Goal: Information Seeking & Learning: Find specific fact

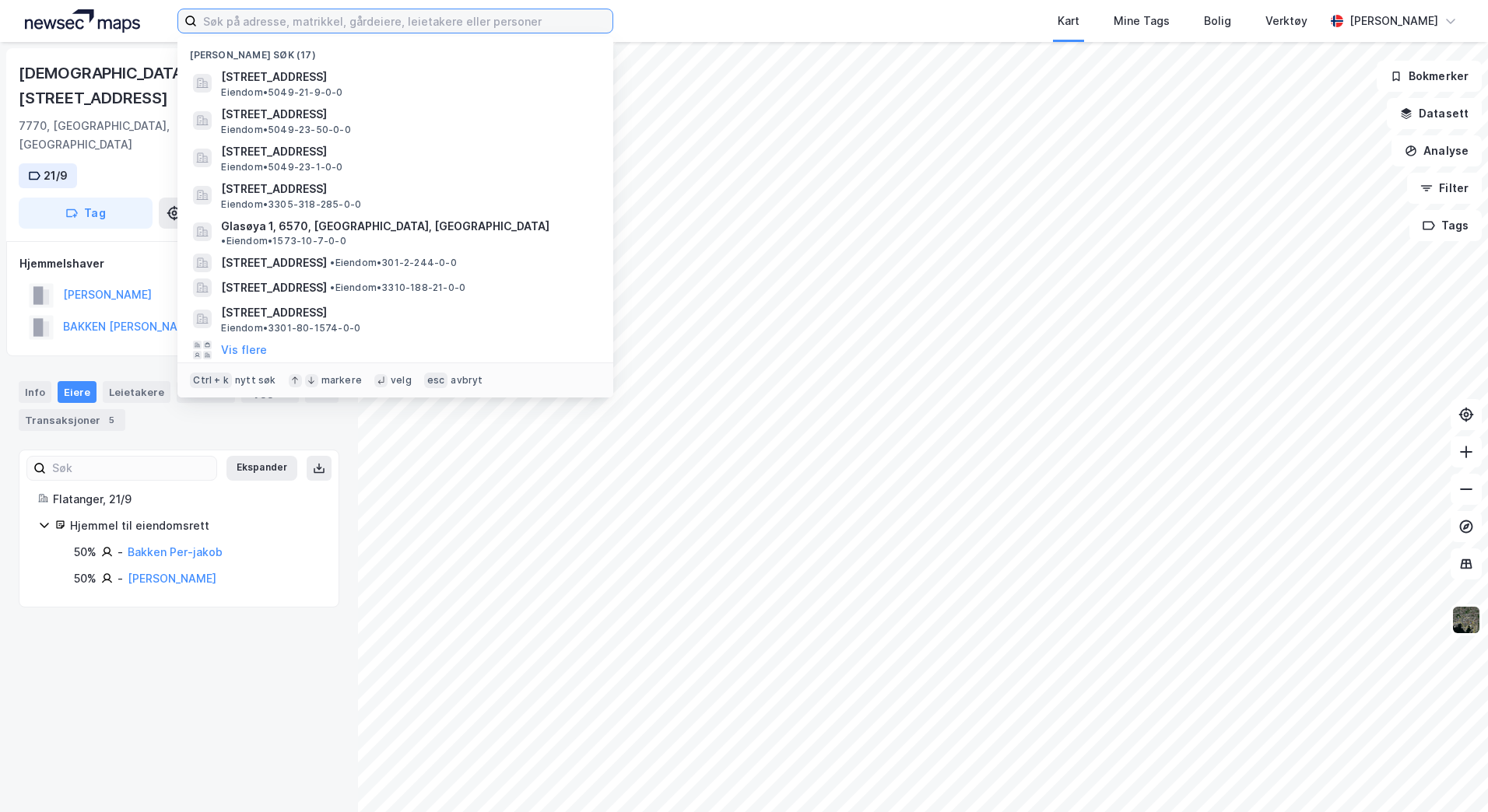
click at [461, 28] on input at bounding box center [405, 21] width 416 height 24
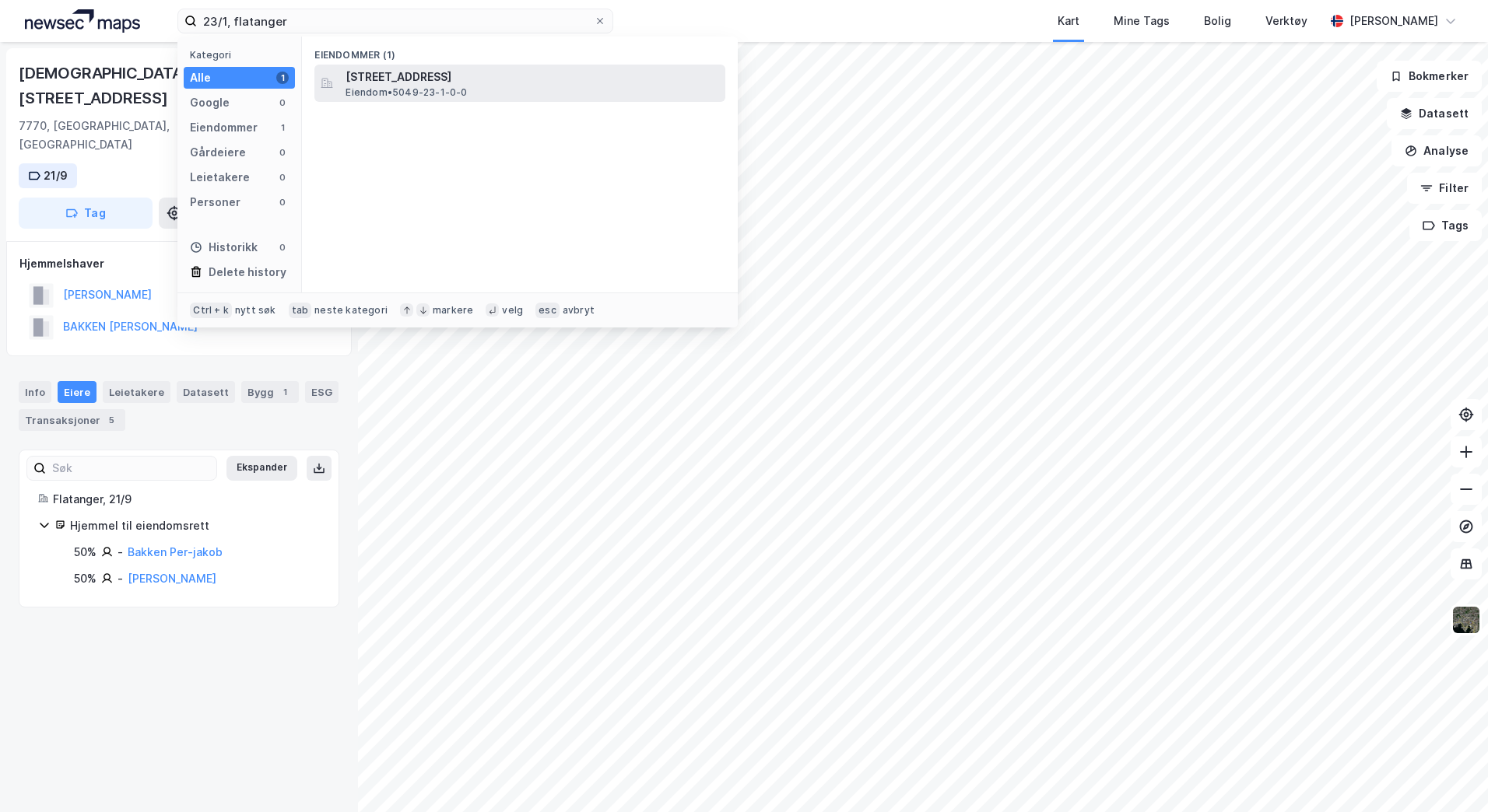
click at [446, 95] on span "Eiendom • 5049-23-1-0-0" at bounding box center [406, 92] width 121 height 13
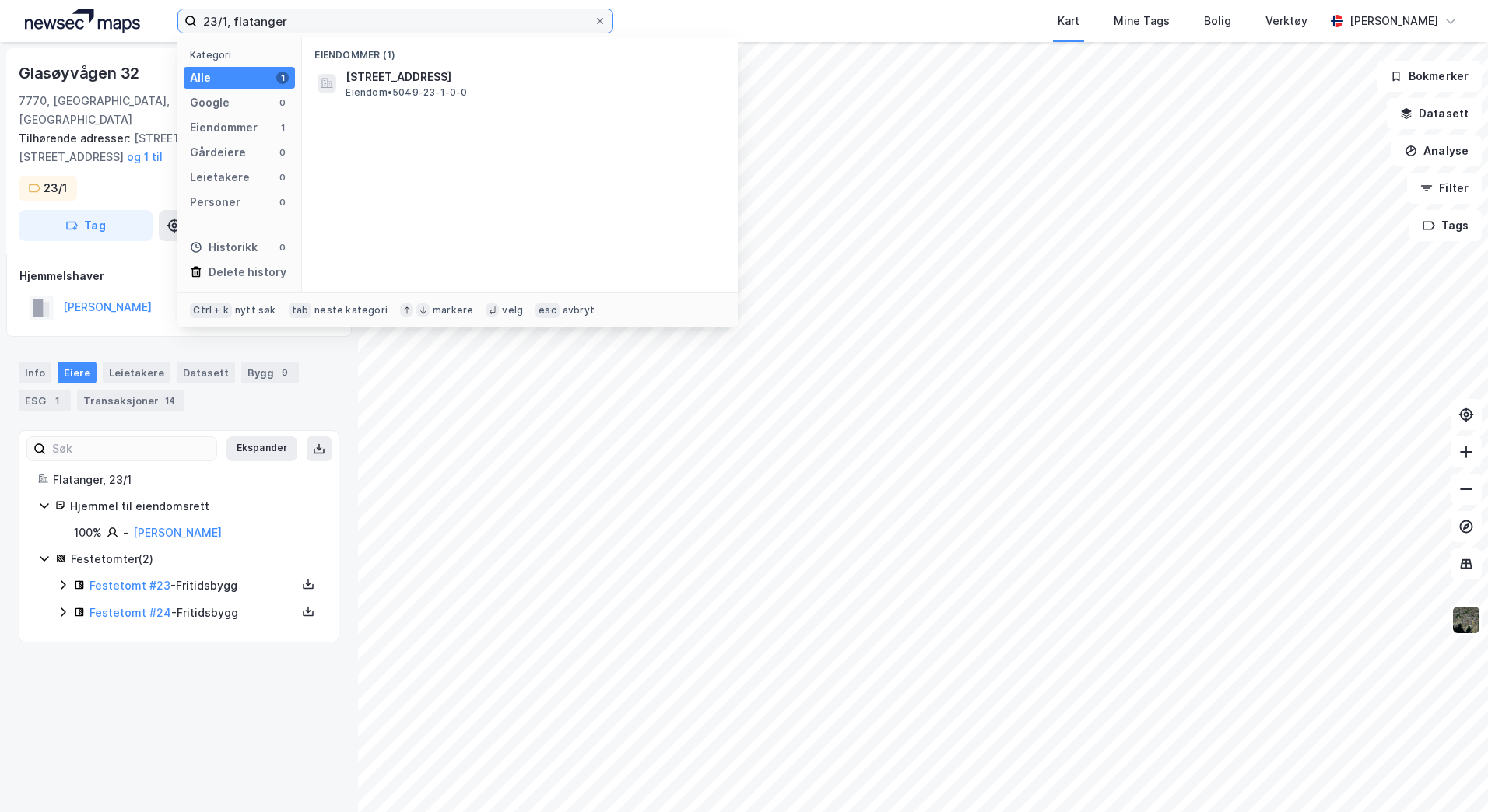
click at [228, 16] on input "23/1, flatanger" at bounding box center [396, 21] width 397 height 24
type input "23/50, flatanger"
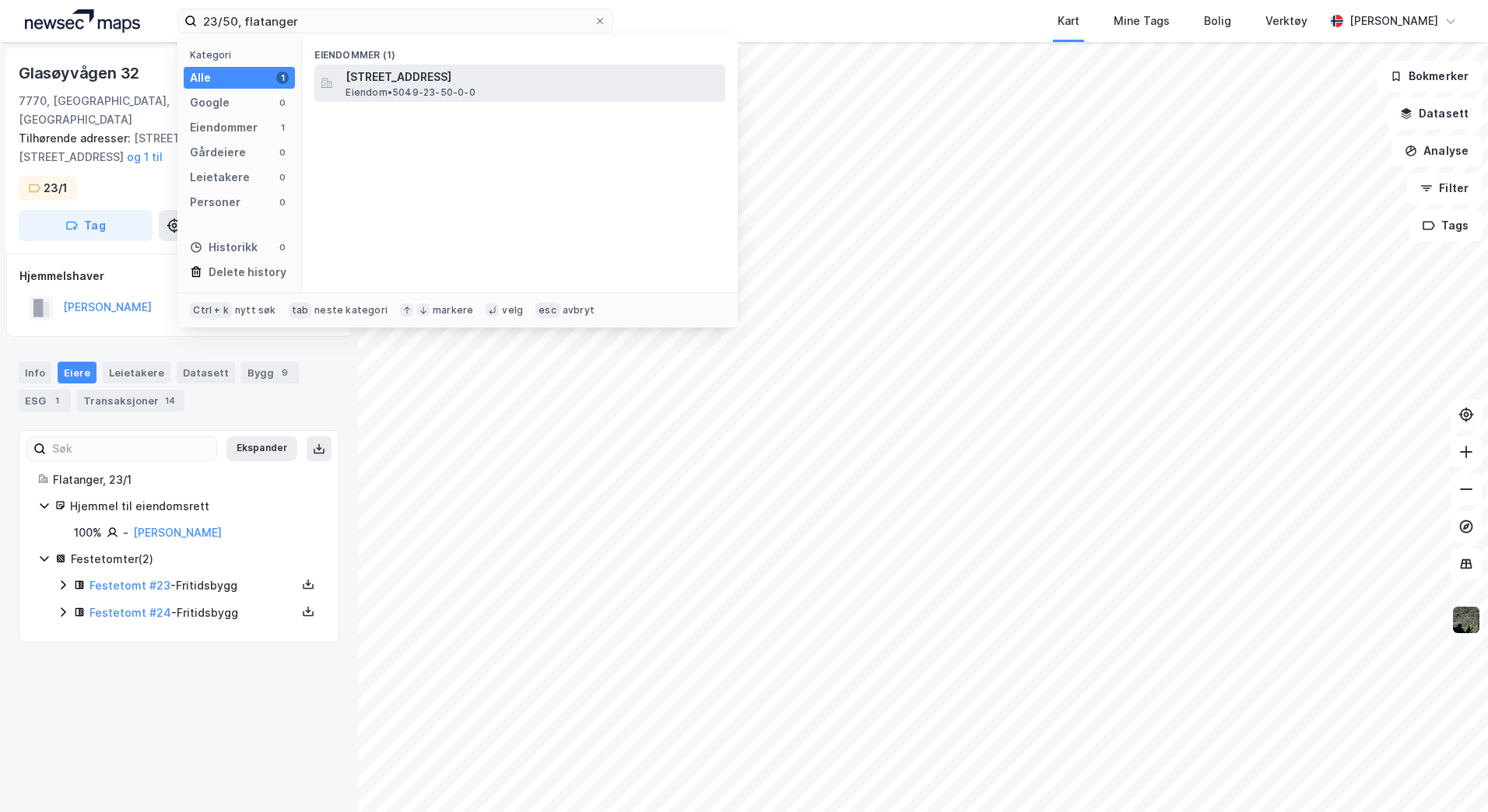
click at [401, 86] on span "Eiendom • 5049-23-50-0-0" at bounding box center [410, 92] width 129 height 13
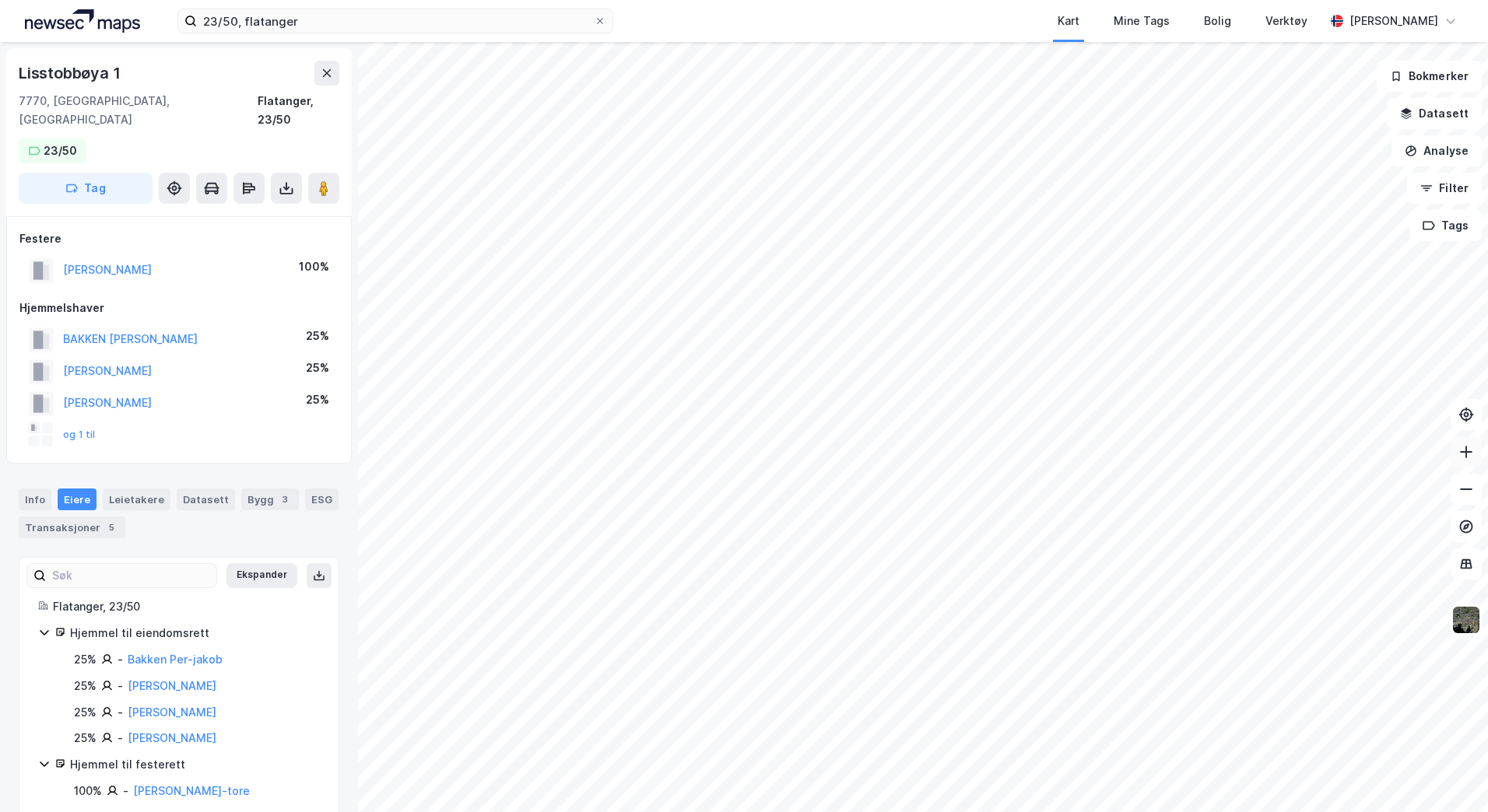
click at [1462, 447] on icon at bounding box center [1467, 452] width 16 height 16
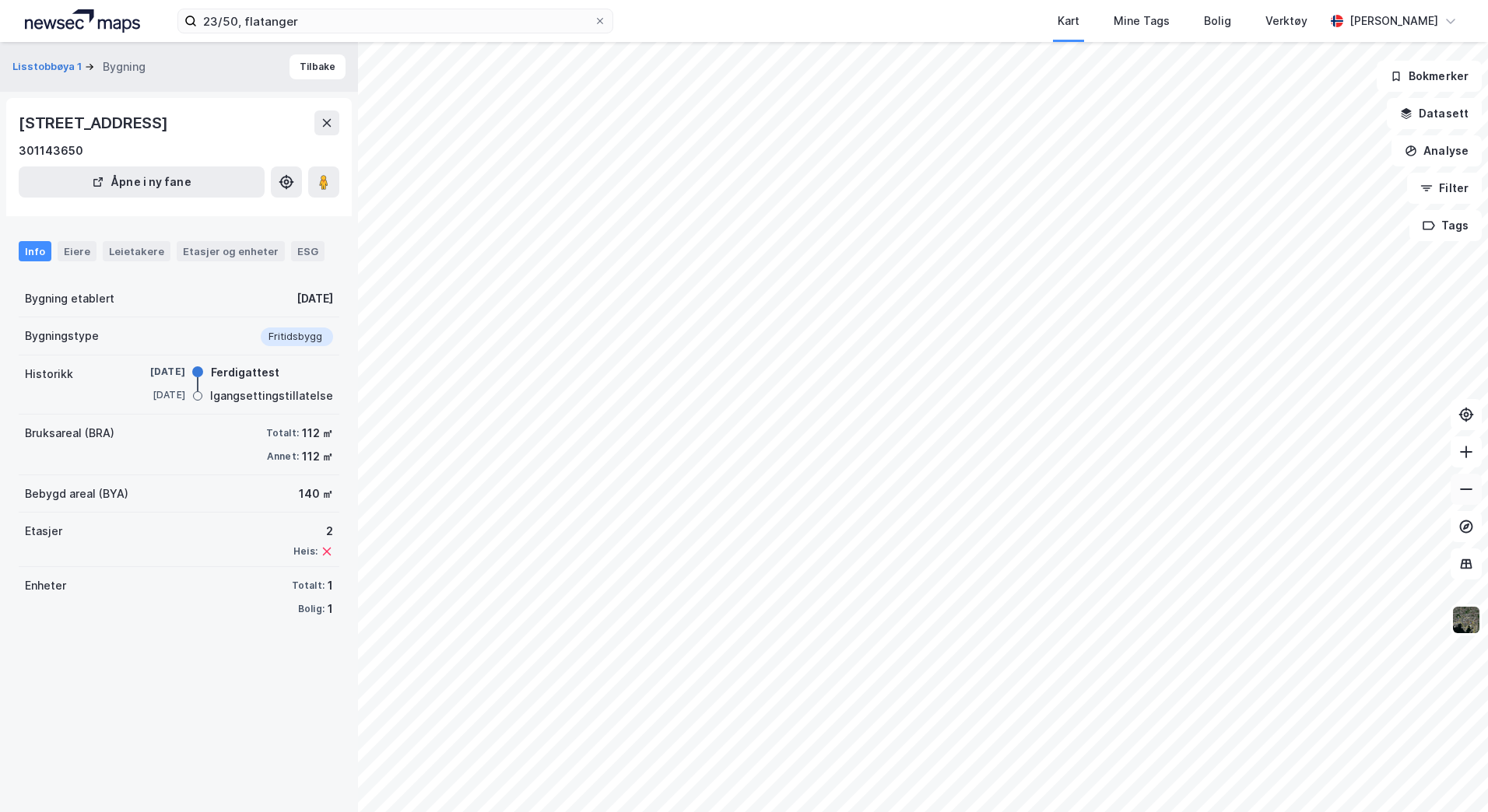
click at [1464, 492] on icon at bounding box center [1467, 490] width 16 height 16
click at [1463, 451] on icon at bounding box center [1467, 452] width 16 height 16
click at [1472, 498] on button at bounding box center [1466, 489] width 31 height 31
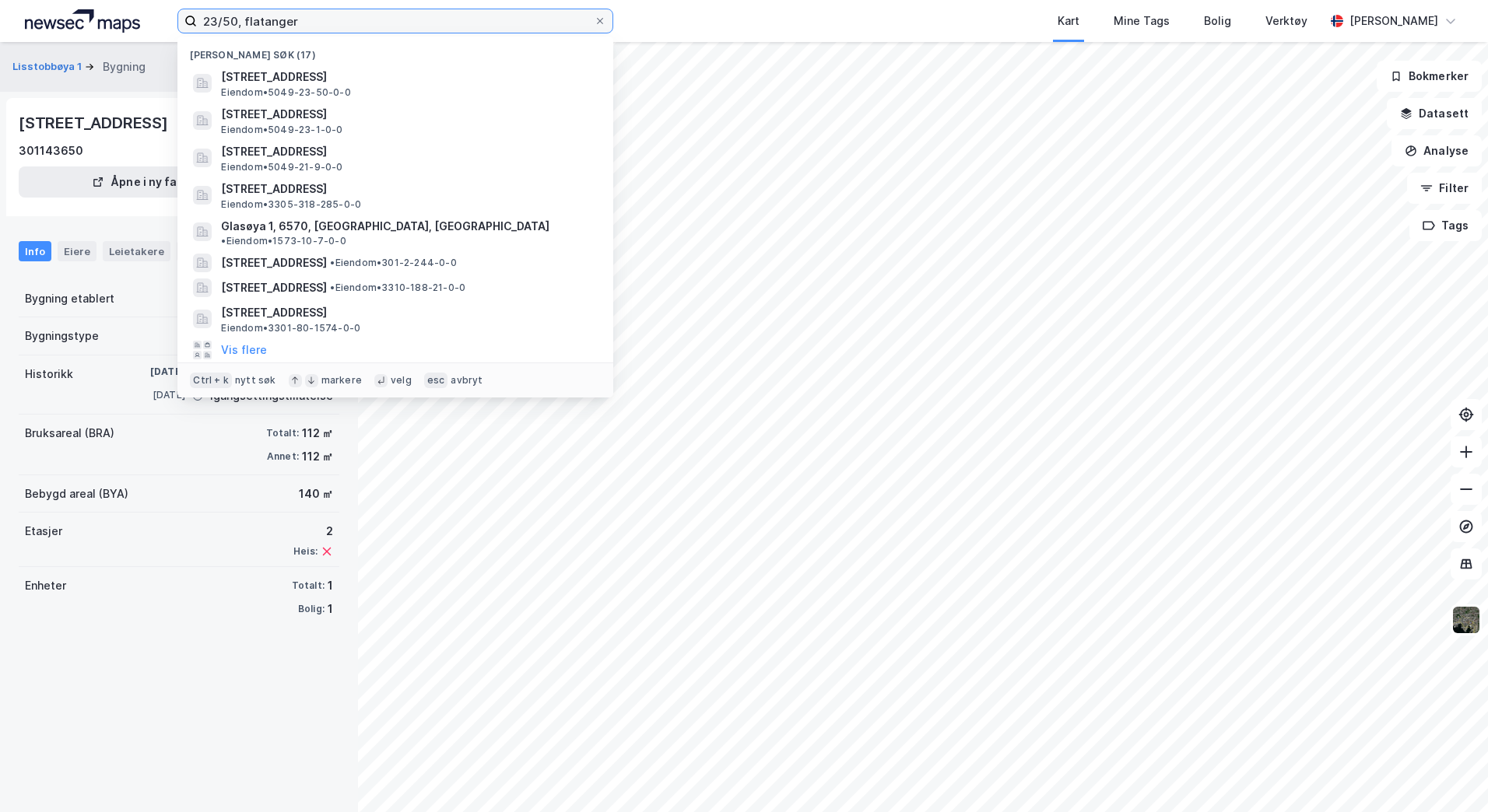
click at [233, 20] on input "23/50, flatanger" at bounding box center [396, 21] width 397 height 24
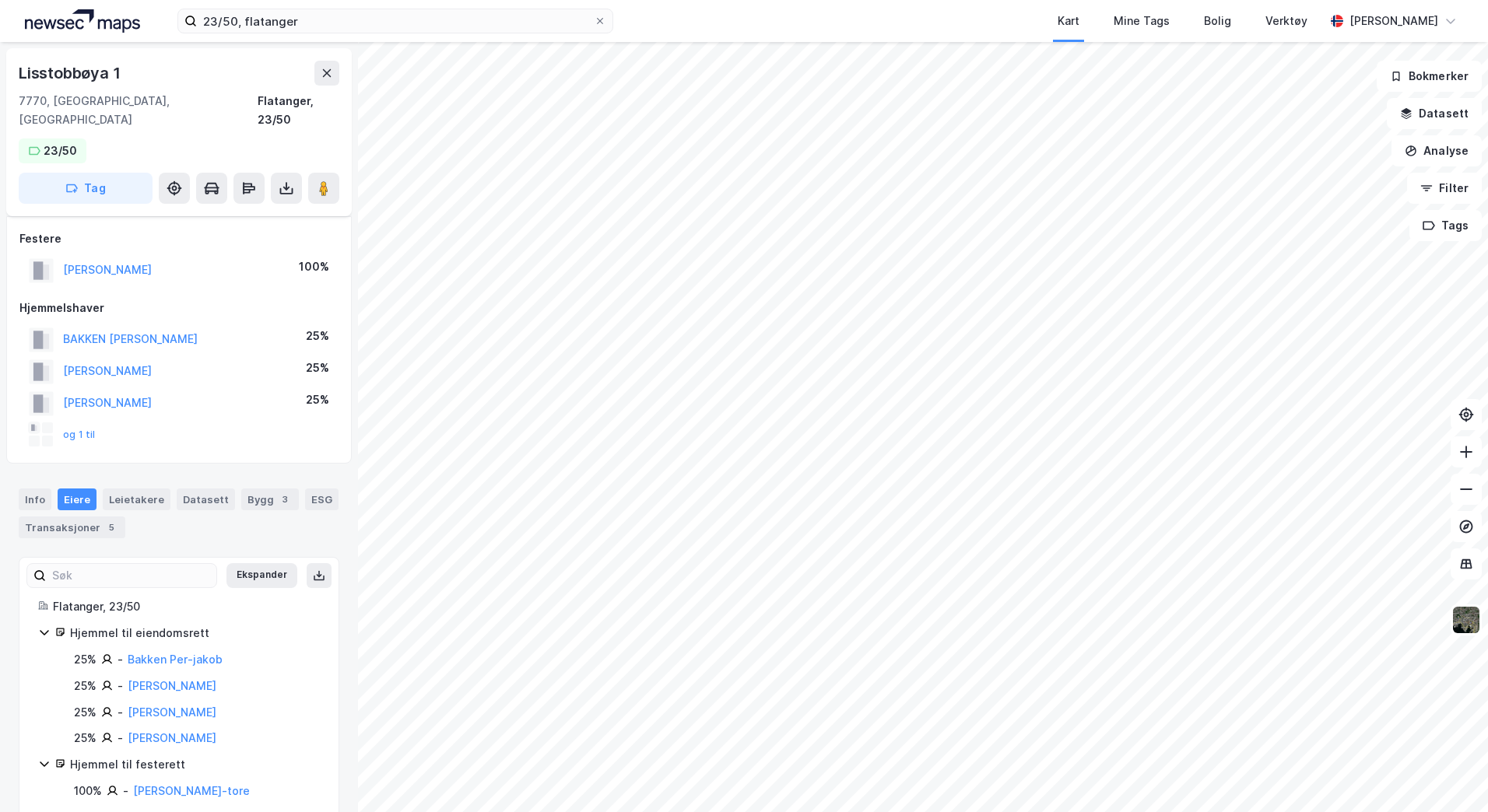
scroll to position [8, 0]
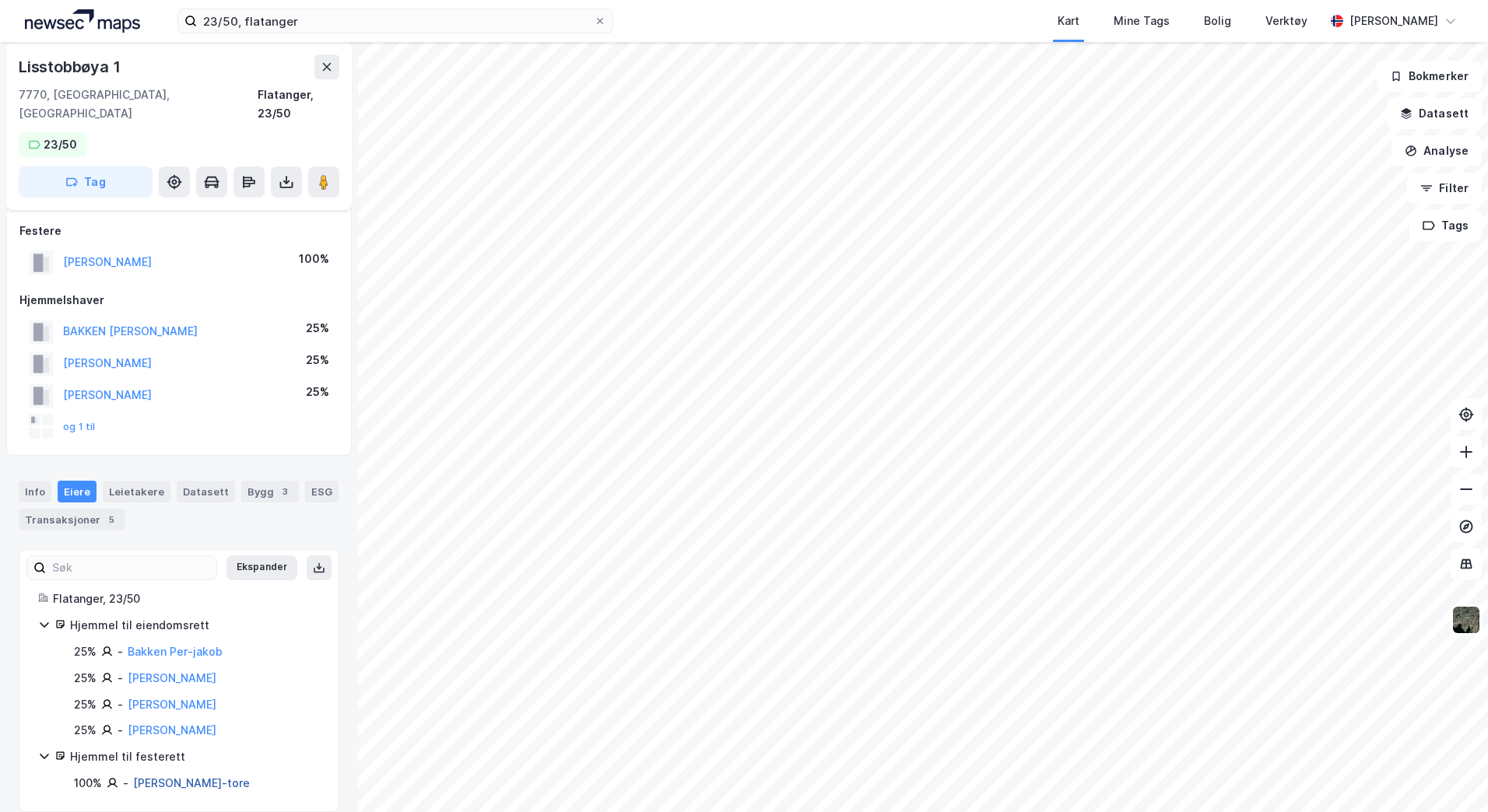
click at [164, 776] on link "[PERSON_NAME]-tore" at bounding box center [191, 782] width 117 height 13
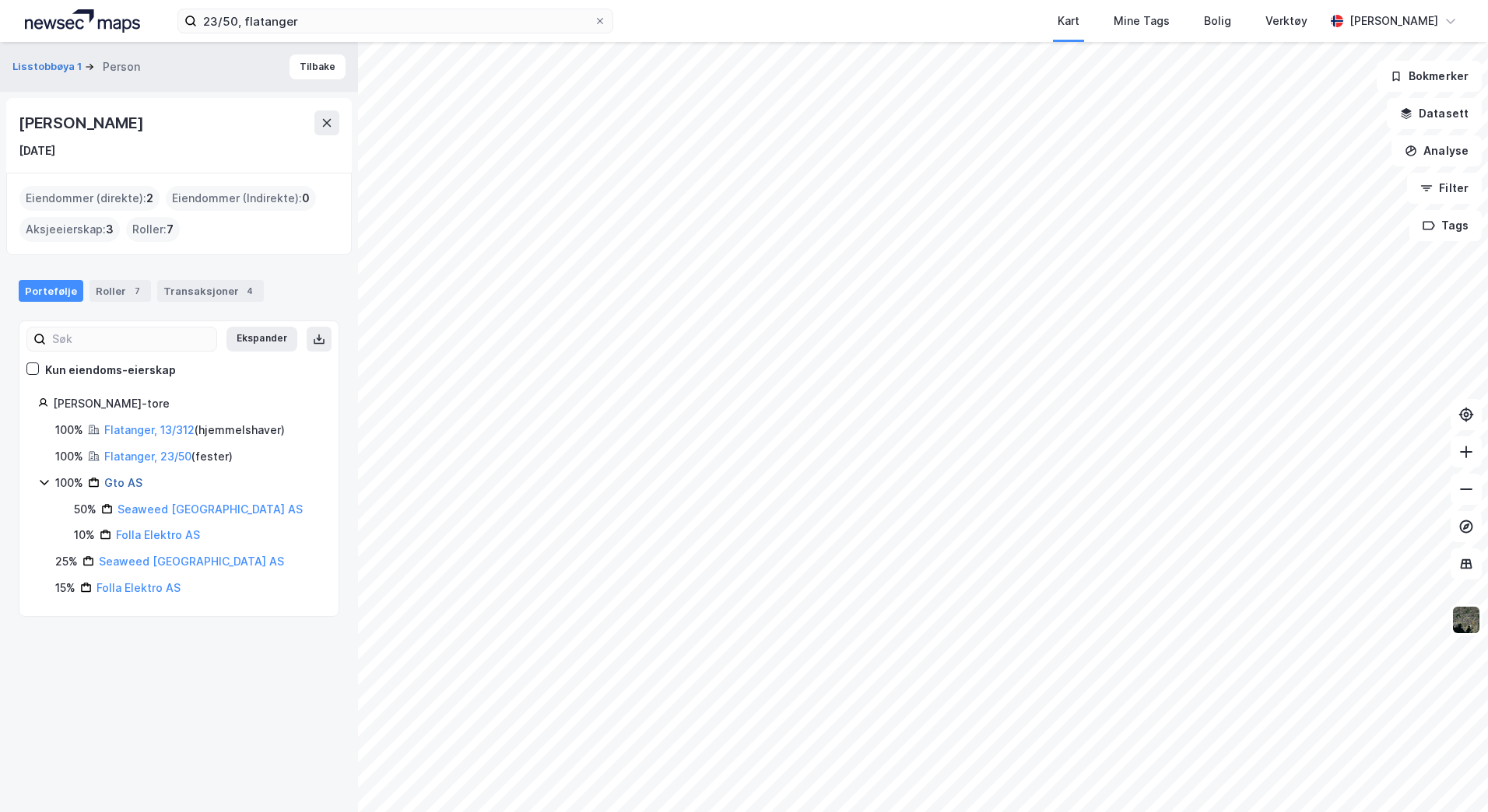
click at [125, 483] on link "Gto AS" at bounding box center [123, 482] width 38 height 13
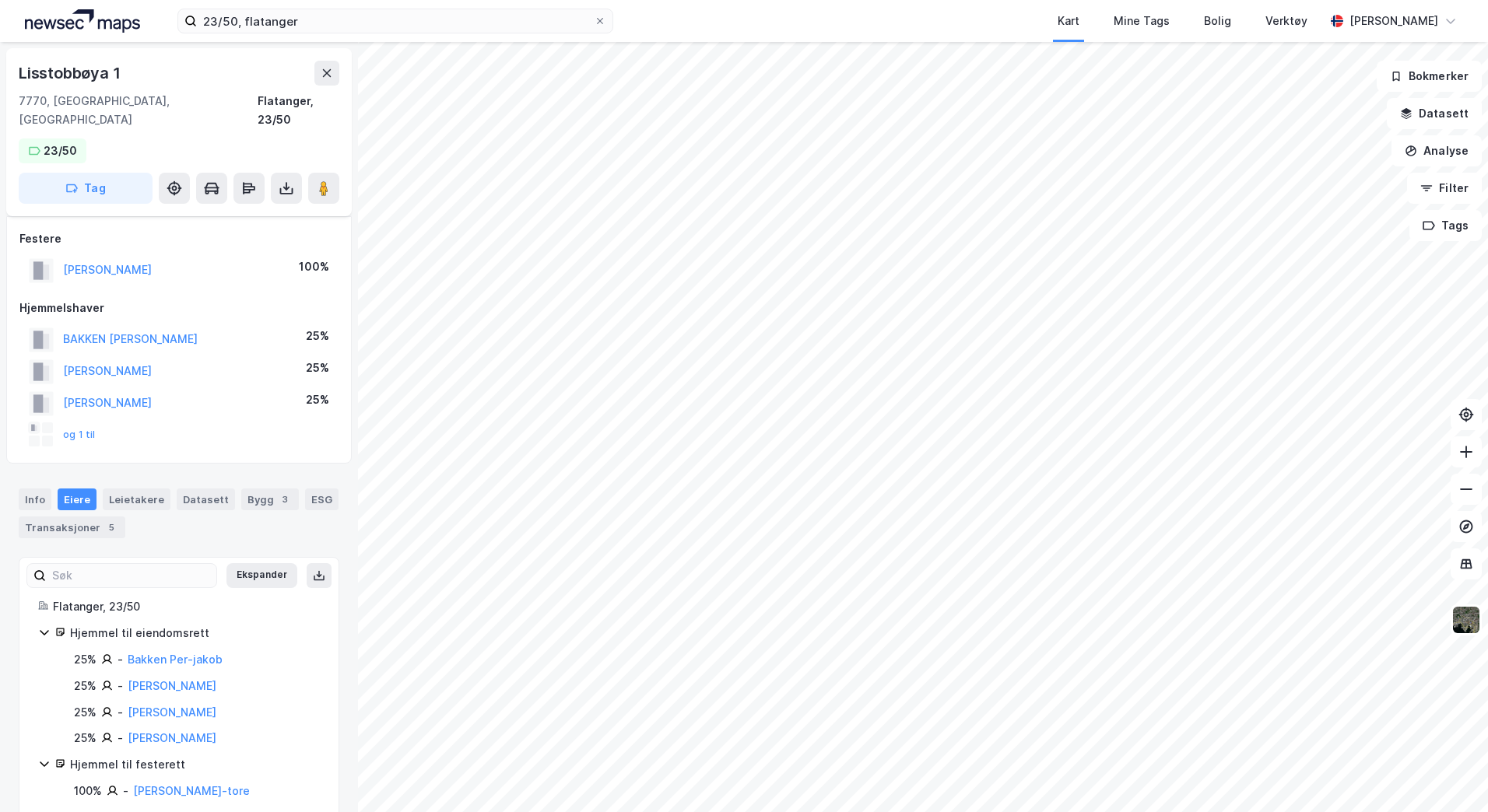
scroll to position [8, 0]
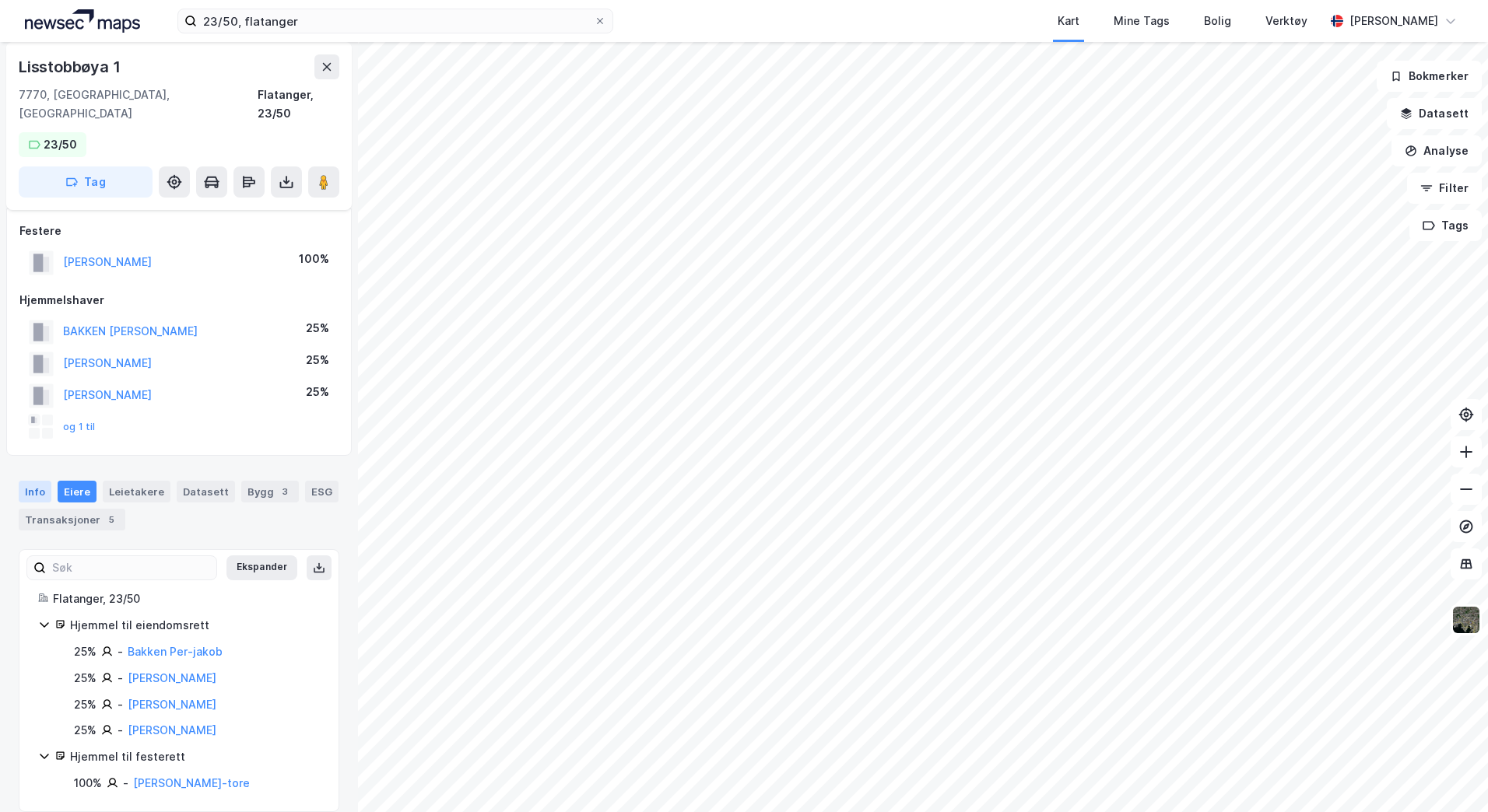
click at [28, 481] on div "Info" at bounding box center [35, 492] width 33 height 22
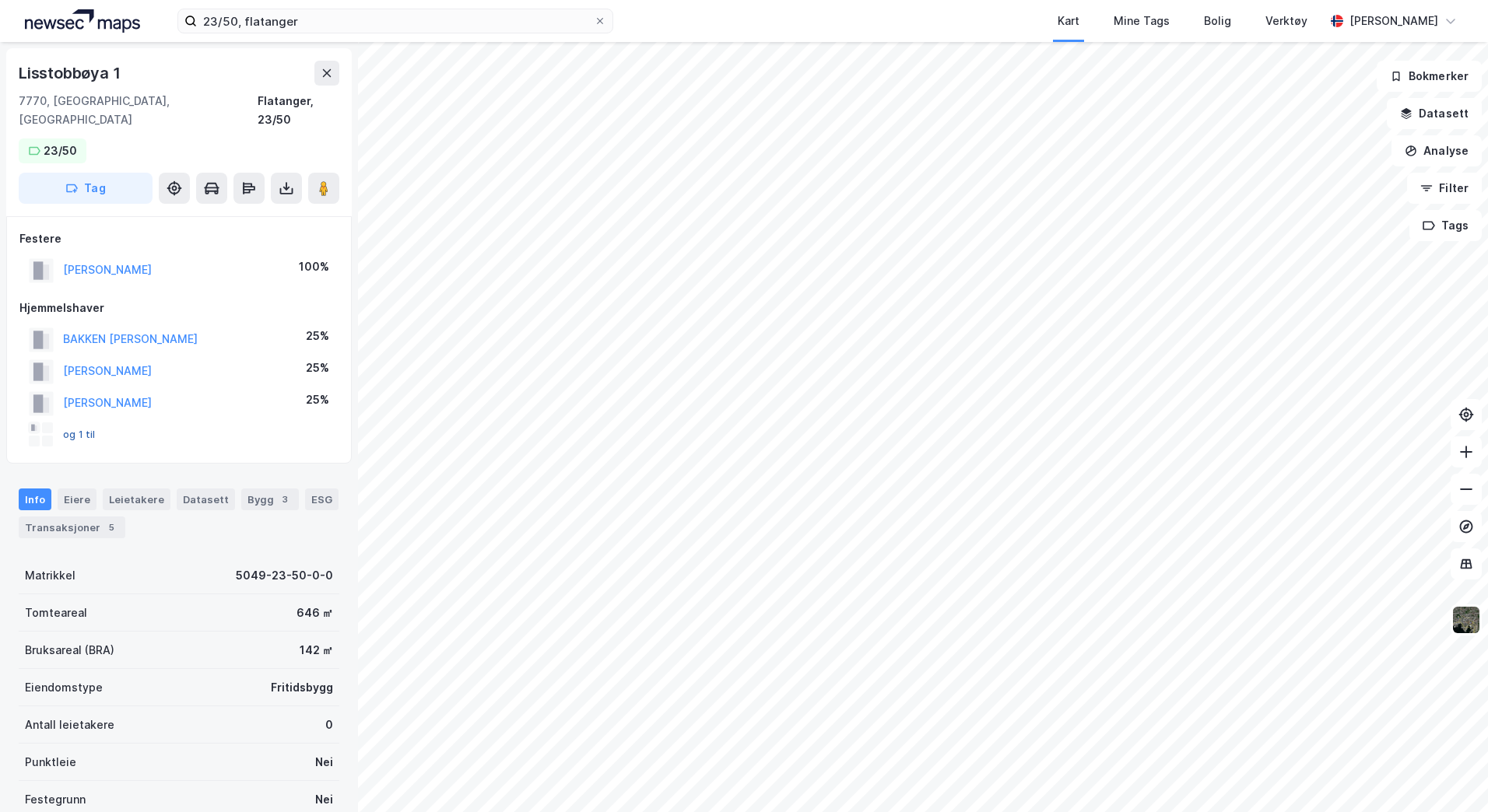
click at [0, 0] on button "og 1 til" at bounding box center [0, 0] width 0 height 0
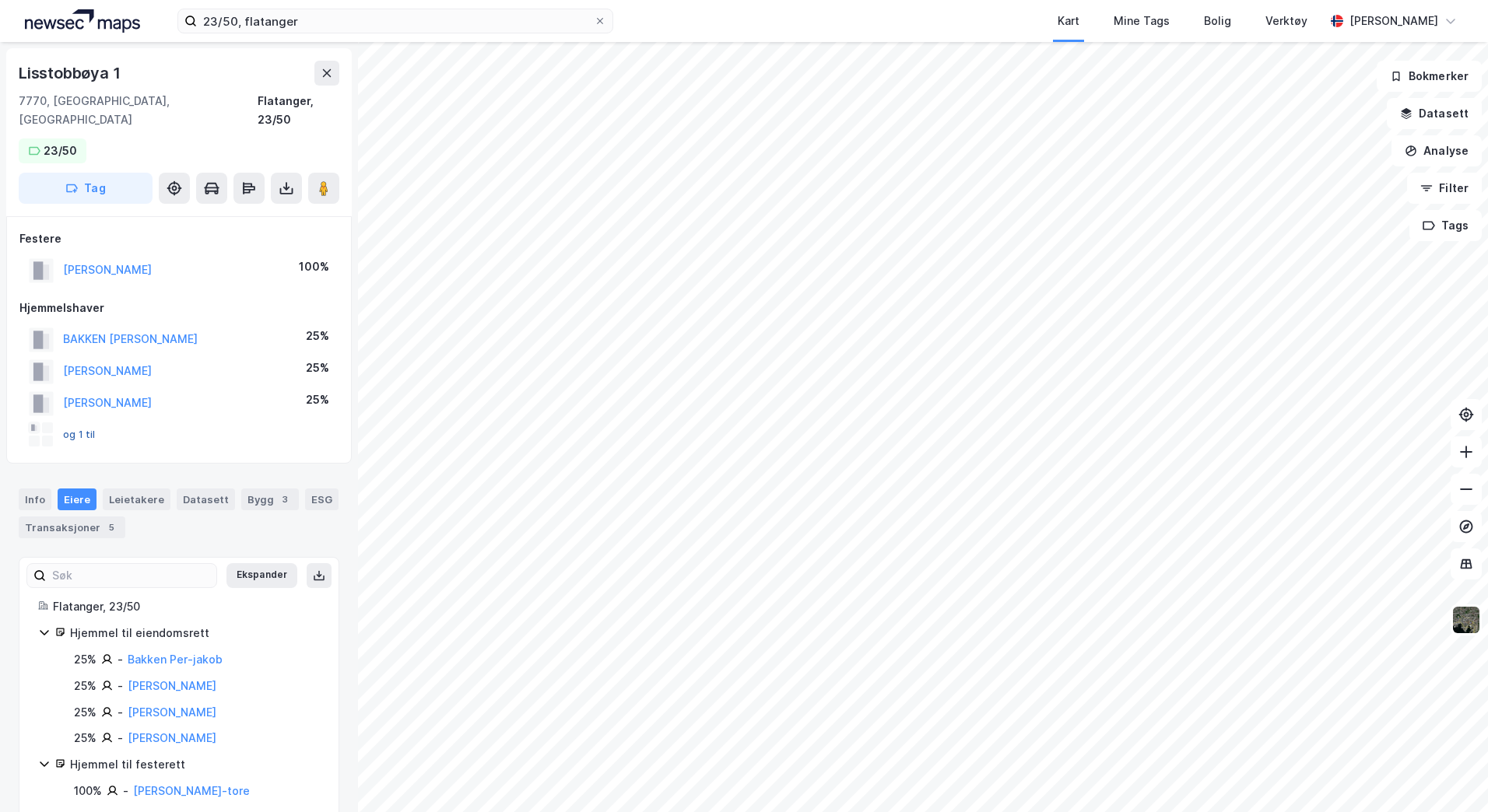
scroll to position [8, 0]
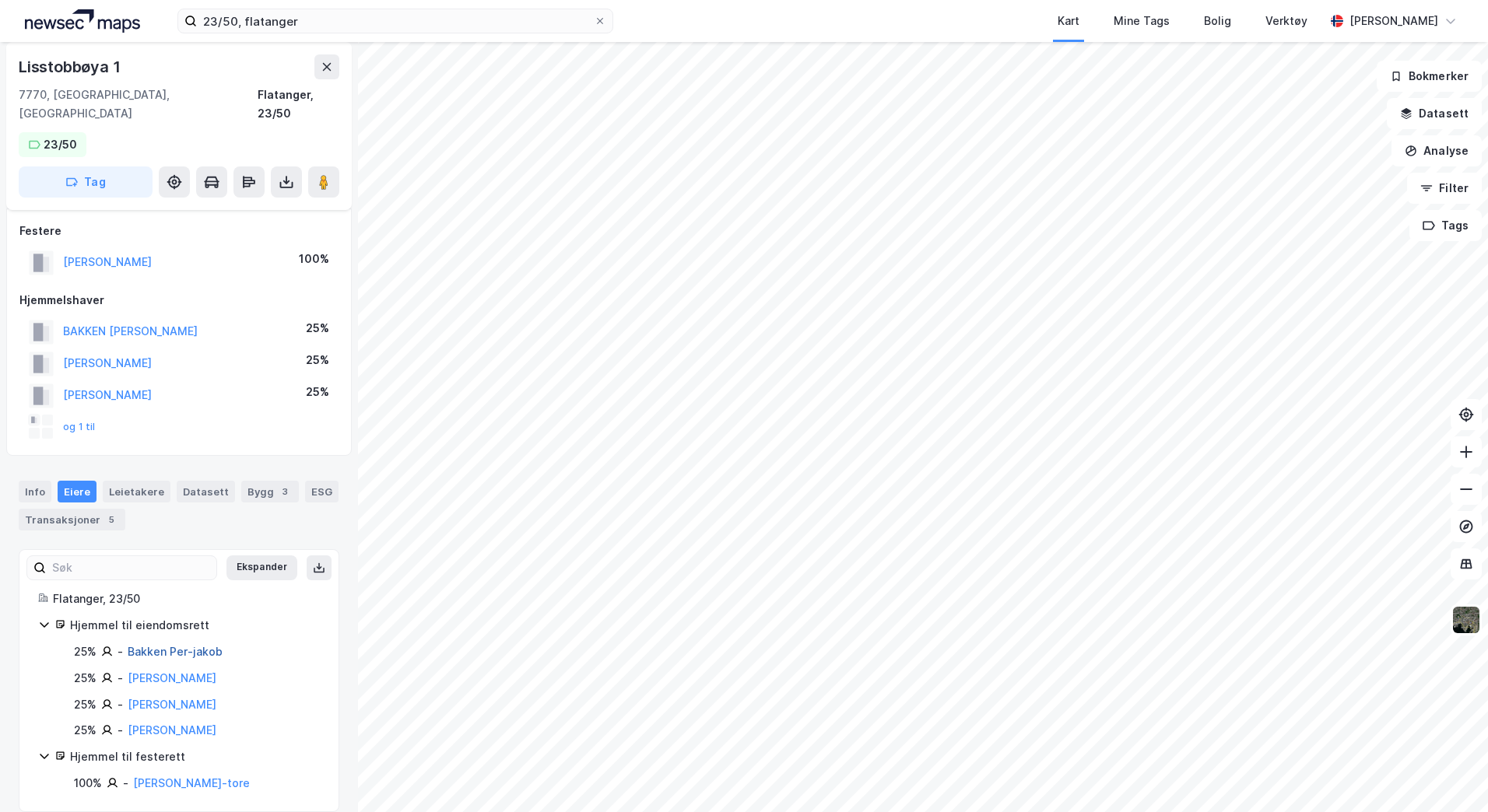
click at [203, 645] on link "Bakken Per-jakob" at bounding box center [176, 651] width 95 height 13
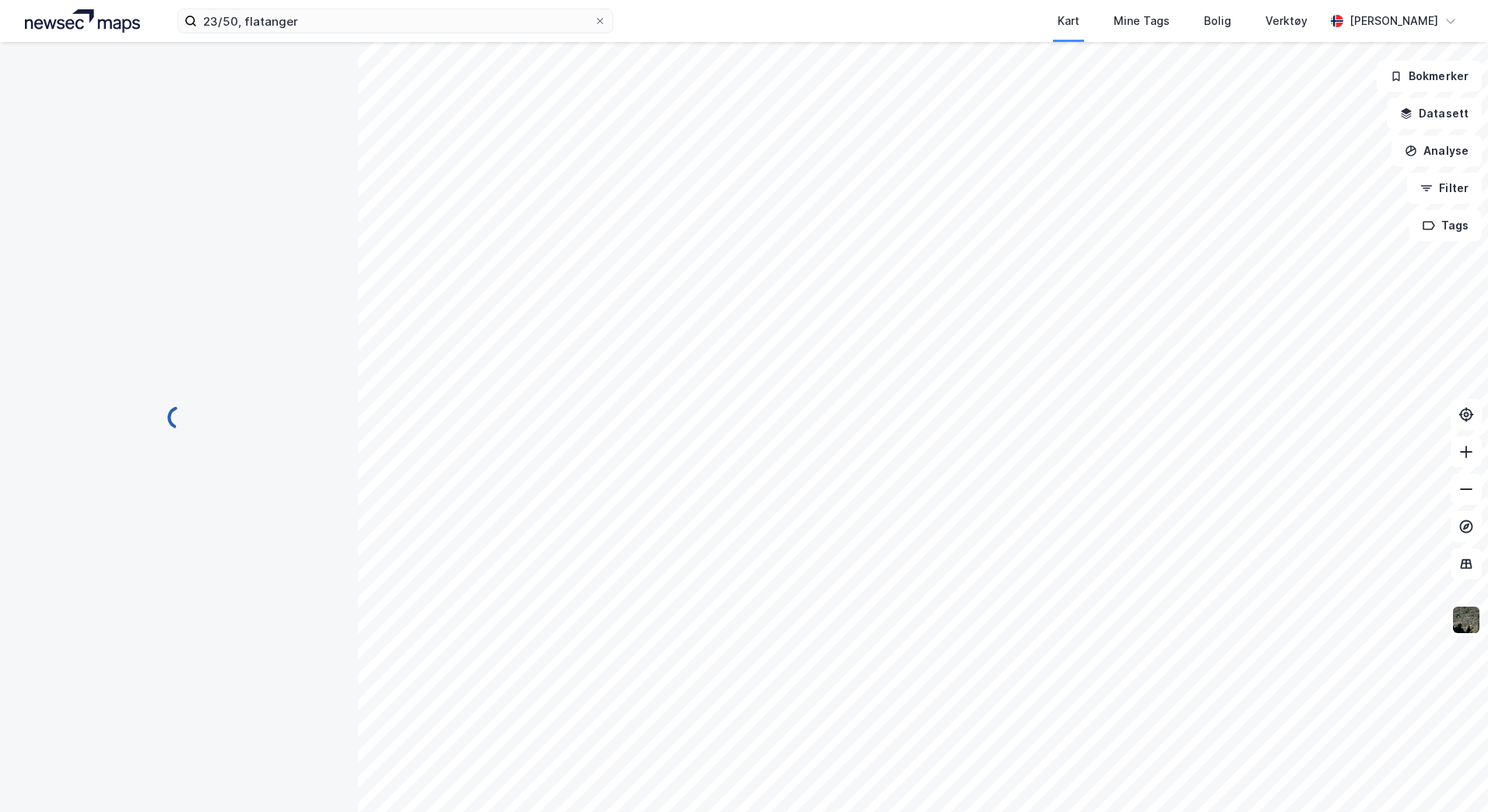
scroll to position [8, 0]
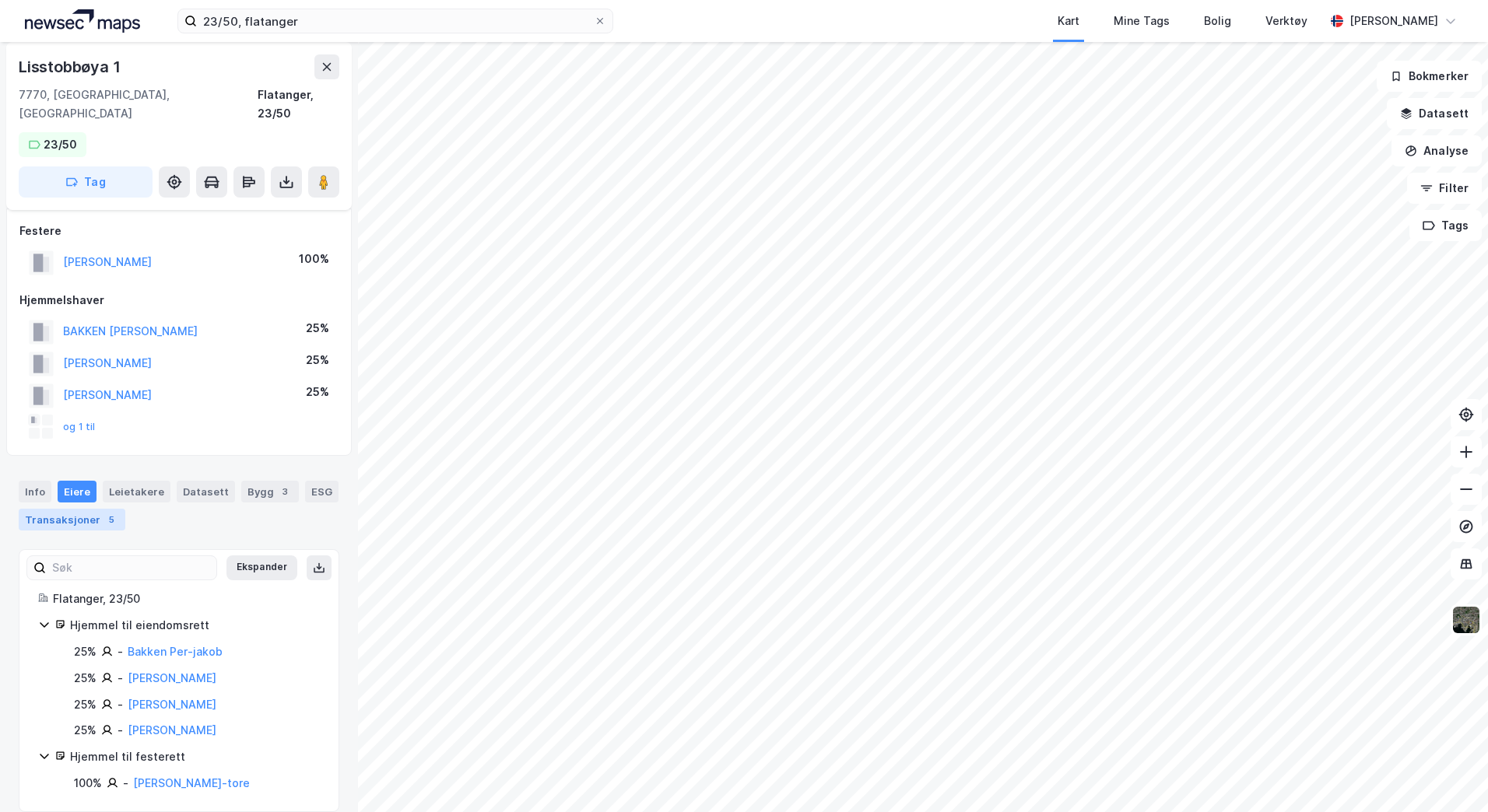
click at [85, 509] on div "Transaksjoner 5" at bounding box center [72, 520] width 107 height 22
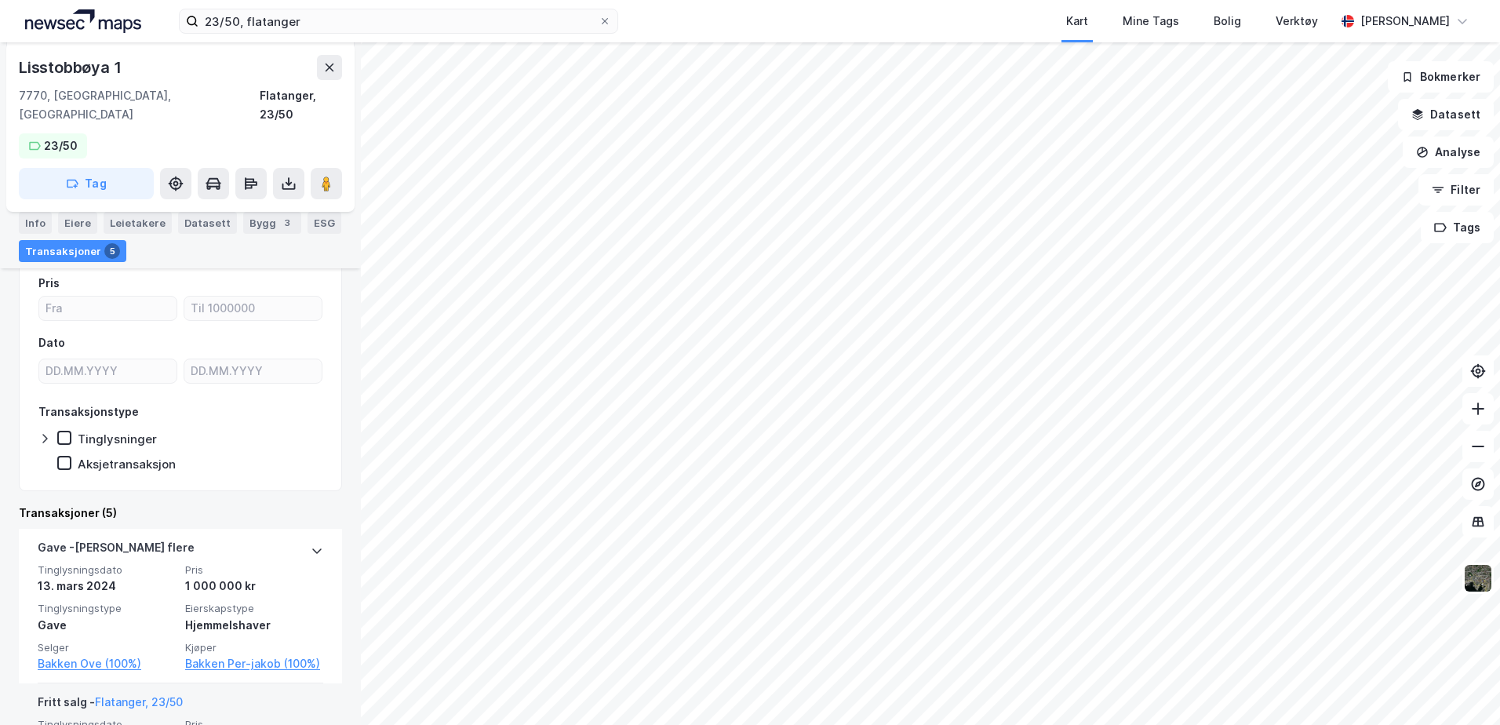
scroll to position [386, 0]
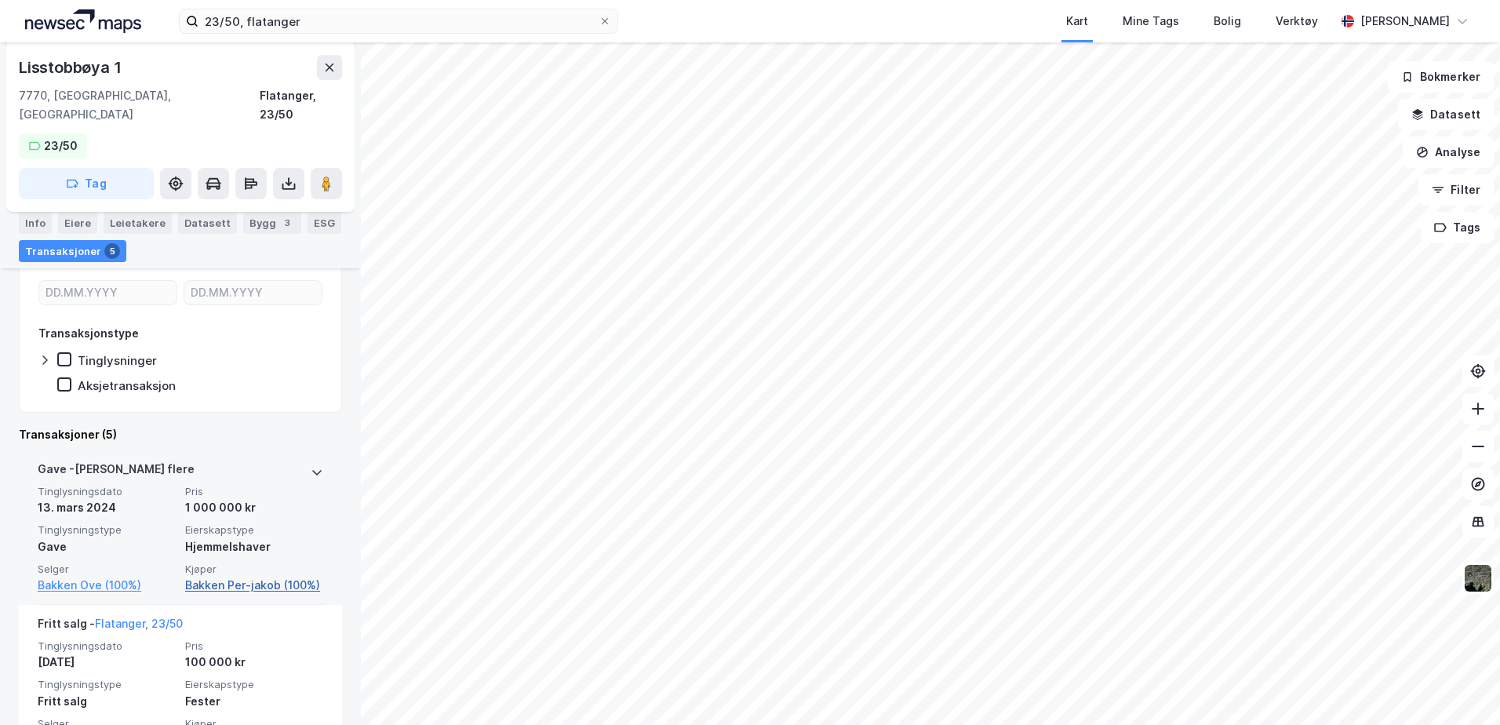
click at [255, 576] on link "Bakken Per-jakob (100%)" at bounding box center [254, 585] width 138 height 19
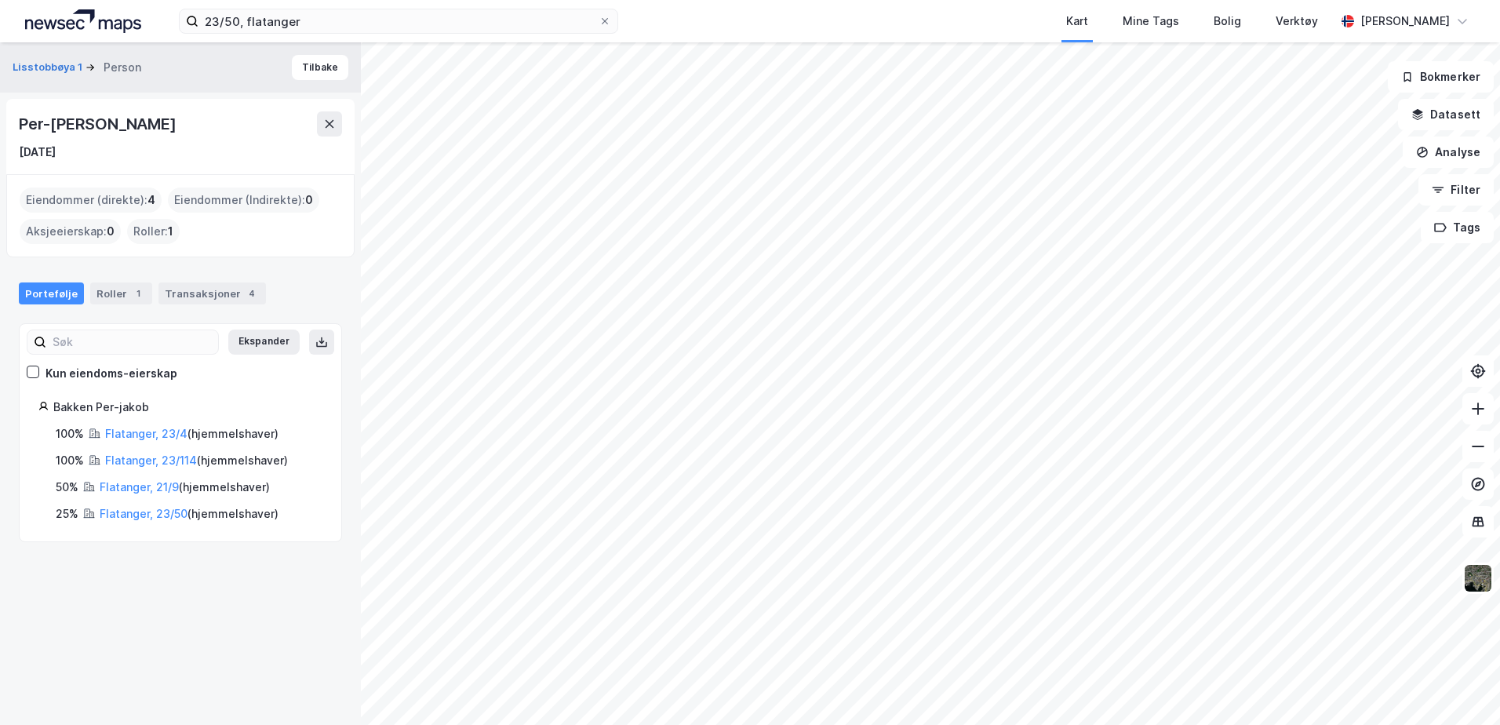
click at [143, 425] on div "Flatanger, 23/4 ( hjemmelshaver )" at bounding box center [191, 434] width 173 height 19
click at [136, 459] on link "Flatanger, 23/114" at bounding box center [151, 460] width 92 height 13
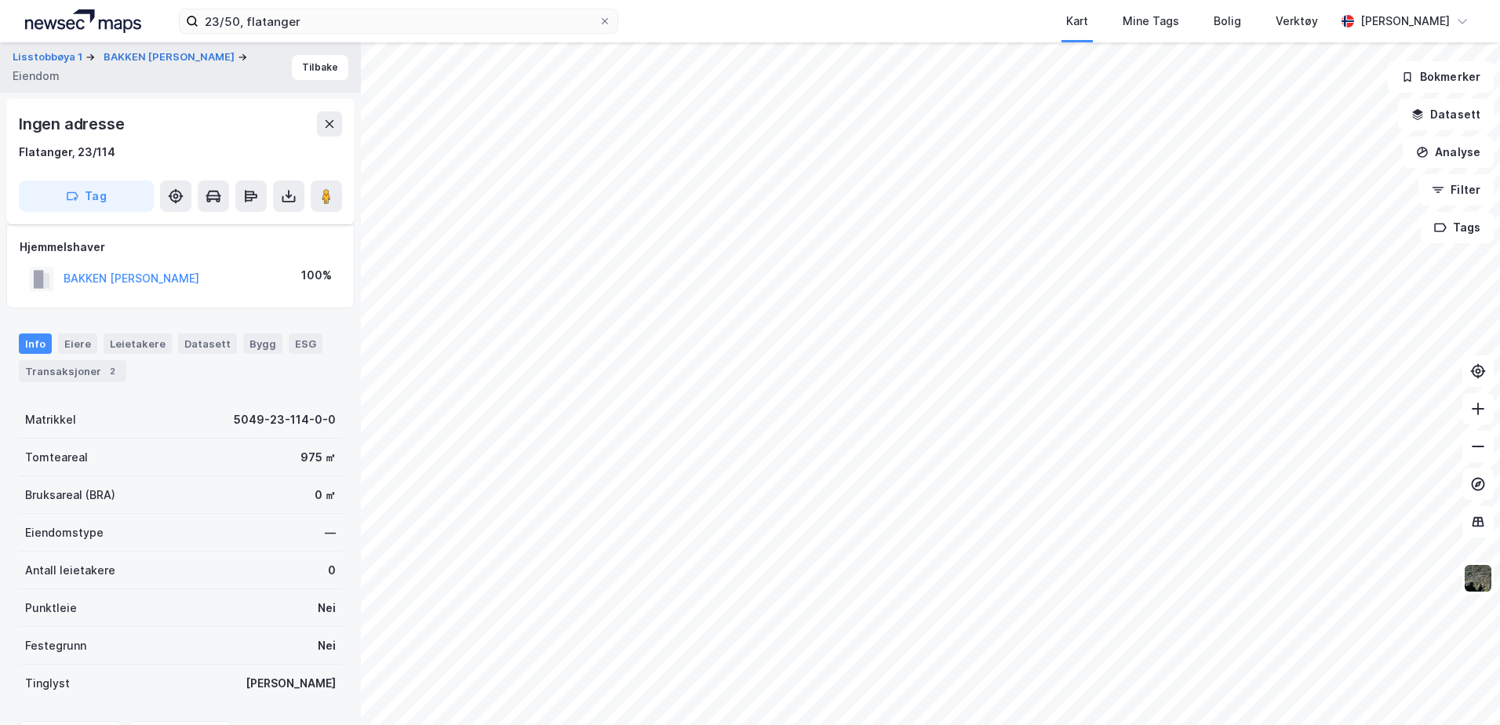
scroll to position [97, 0]
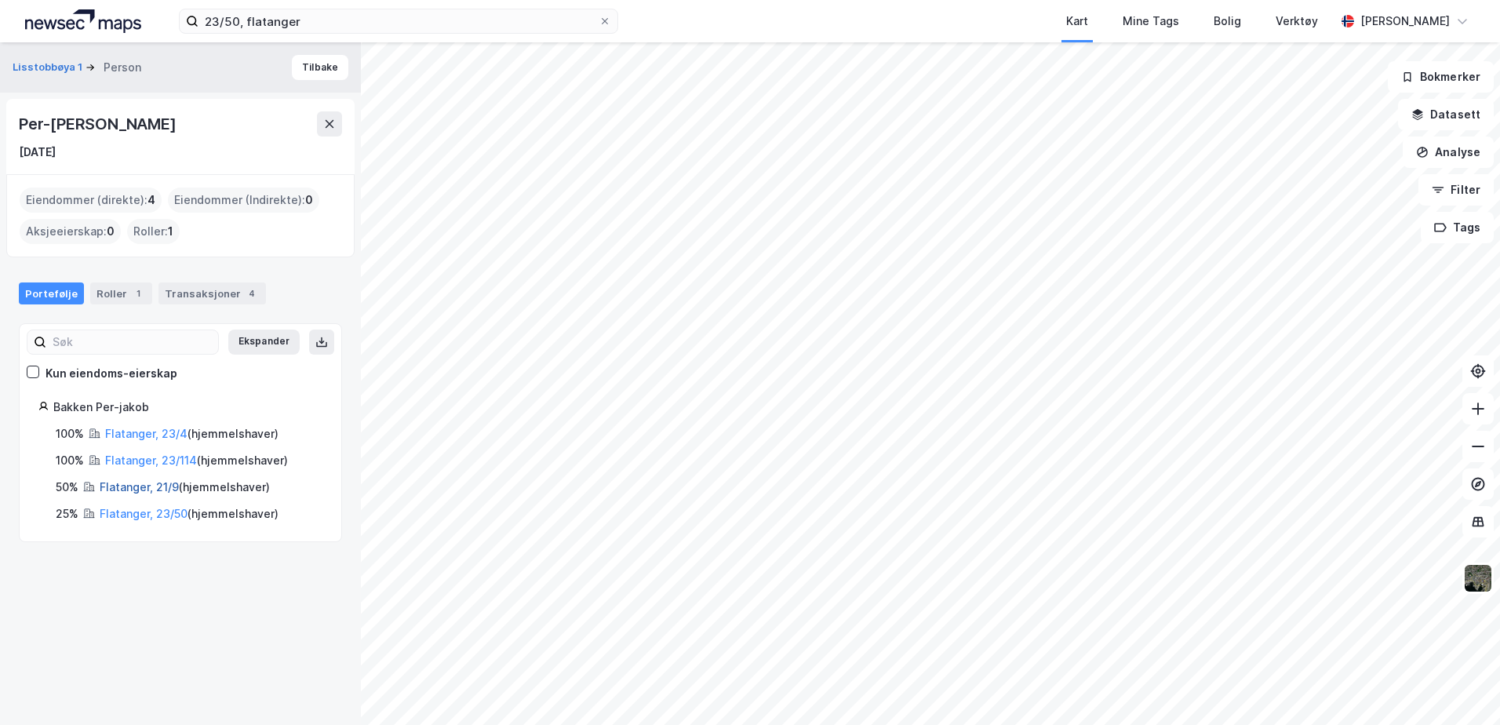
click at [121, 487] on link "Flatanger, 21/9" at bounding box center [139, 486] width 79 height 13
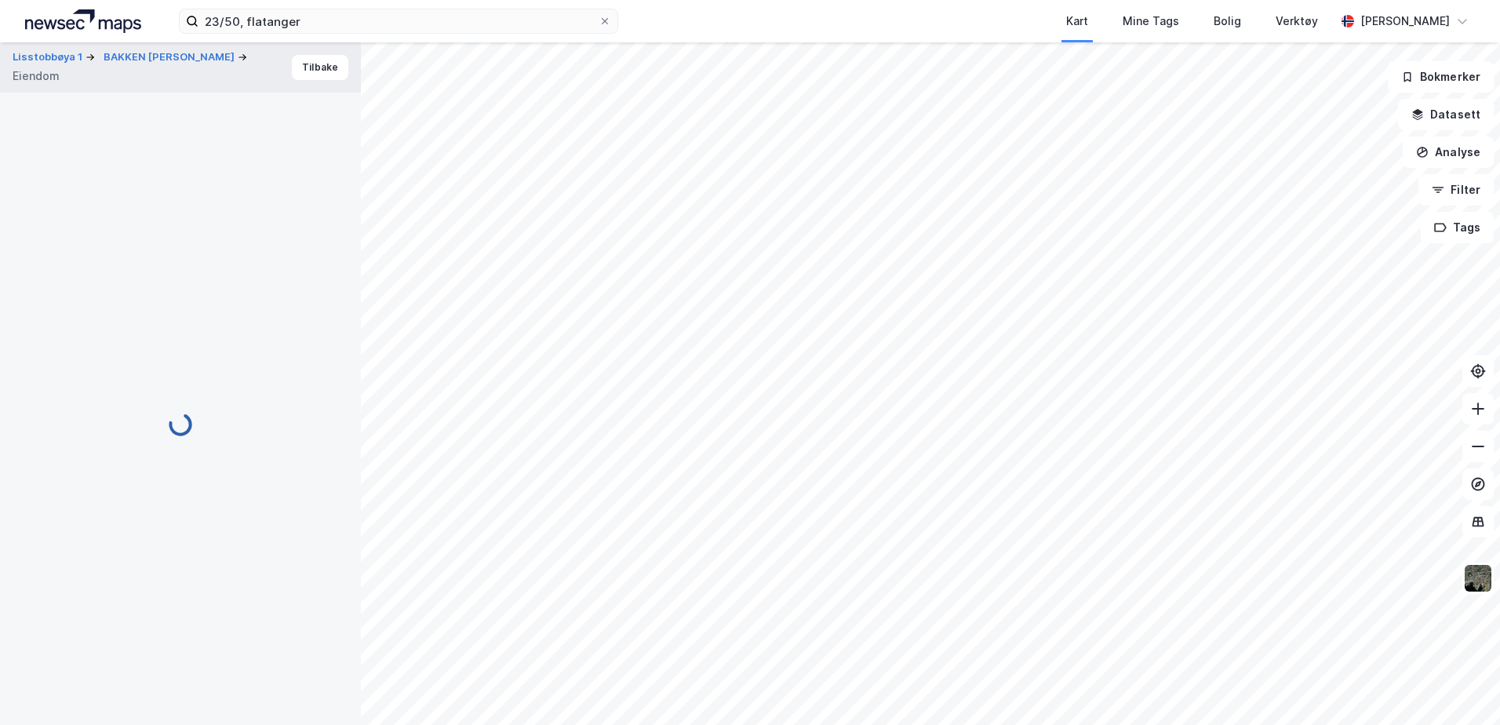
scroll to position [97, 0]
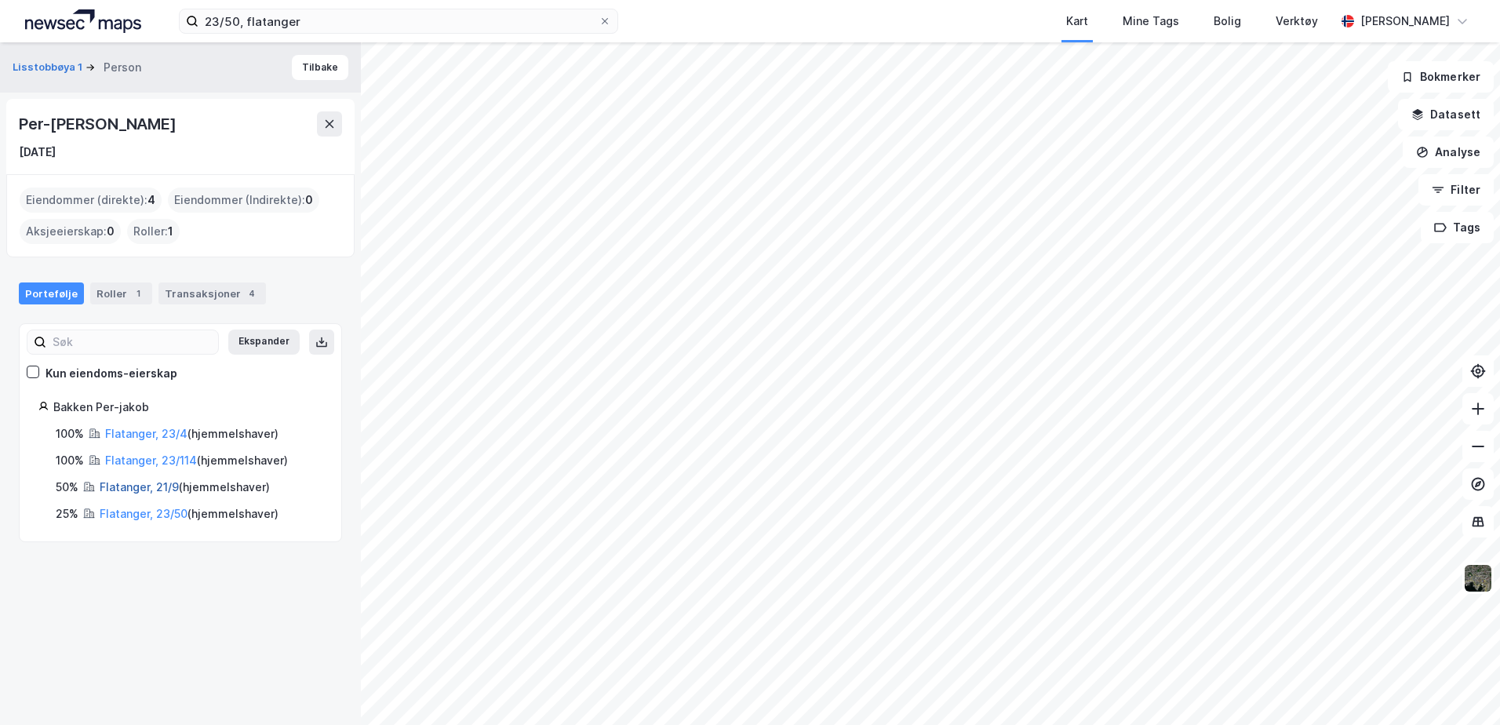
click at [127, 489] on link "Flatanger, 21/9" at bounding box center [139, 486] width 79 height 13
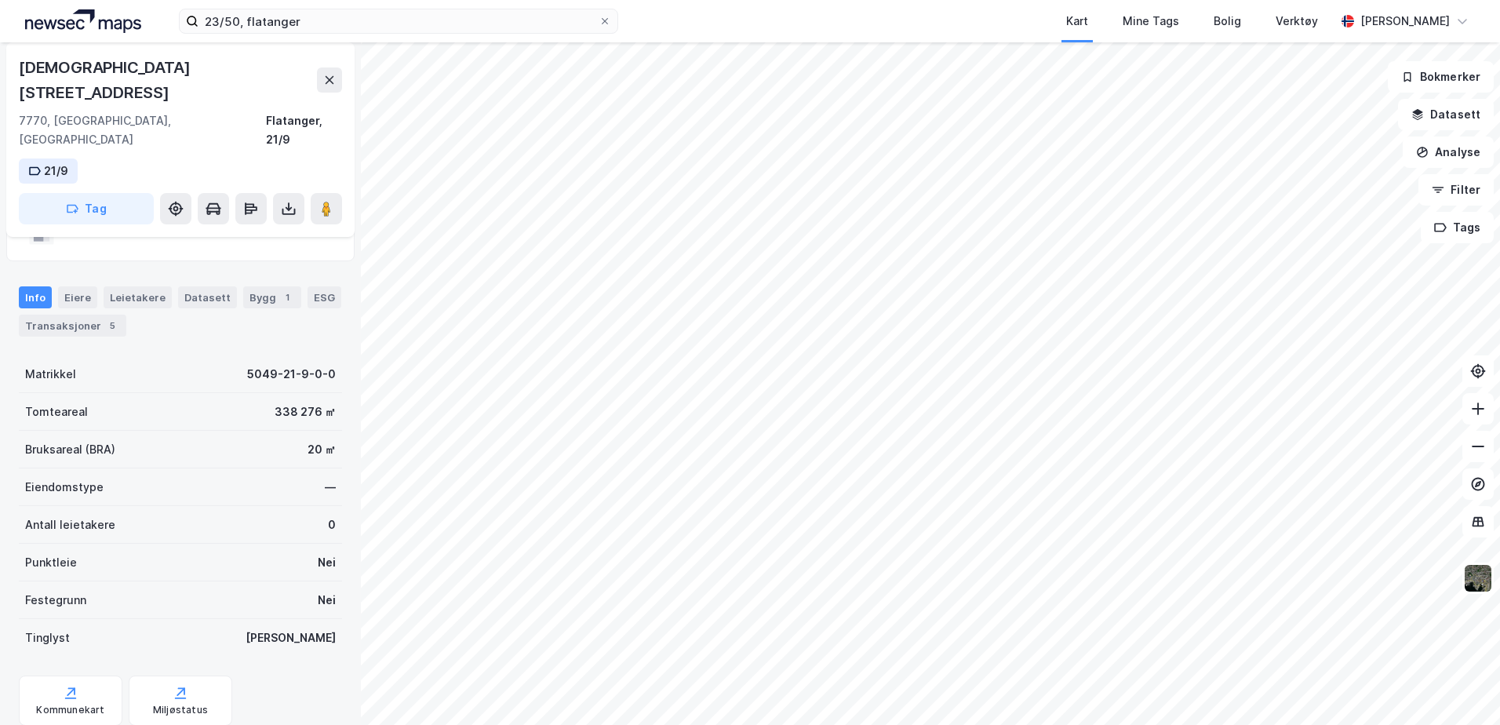
scroll to position [176, 0]
